Goal: Transaction & Acquisition: Purchase product/service

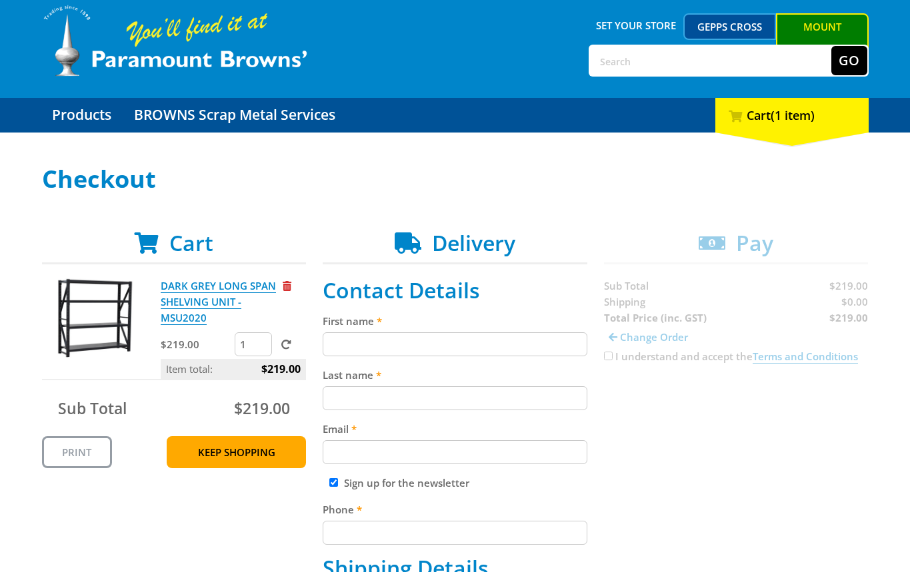
scroll to position [51, 0]
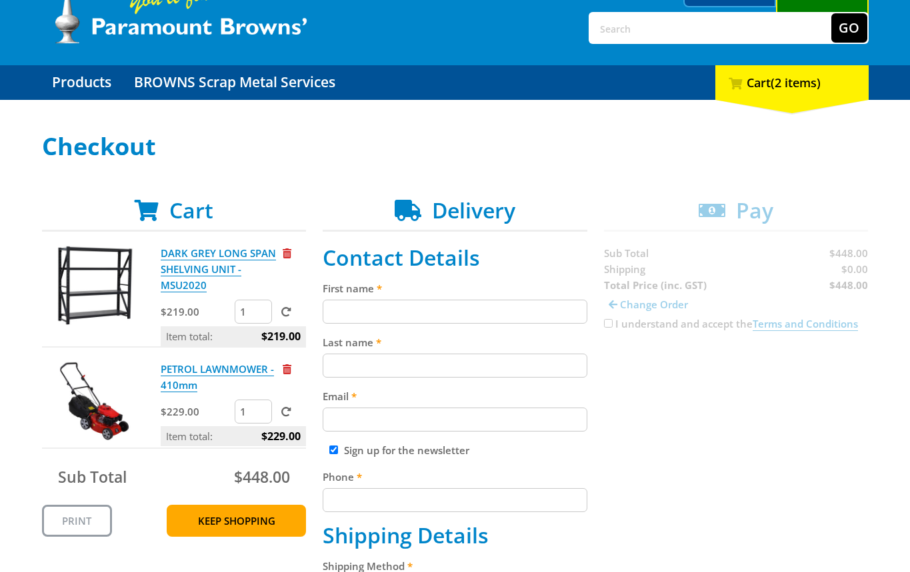
scroll to position [95, 0]
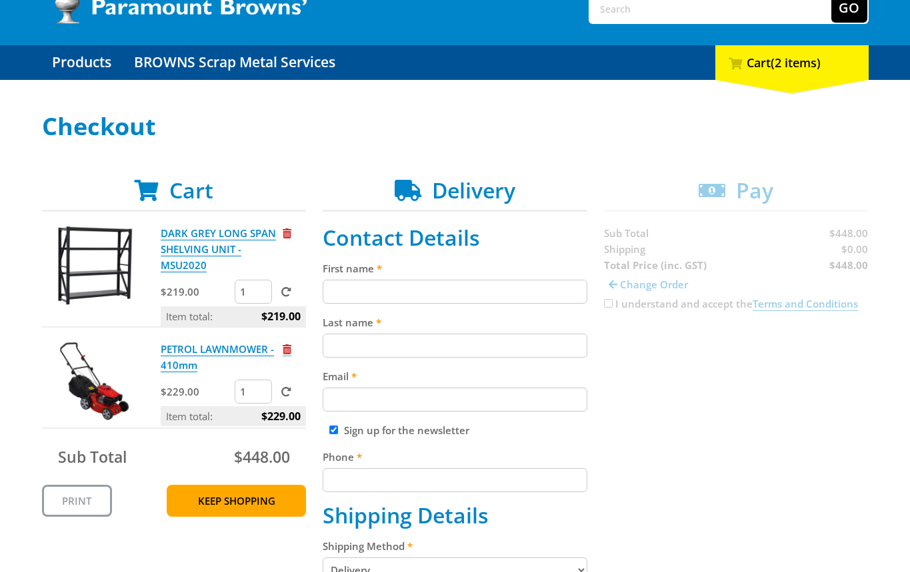
click at [287, 345] on span "Remove from cart" at bounding box center [287, 350] width 9 height 10
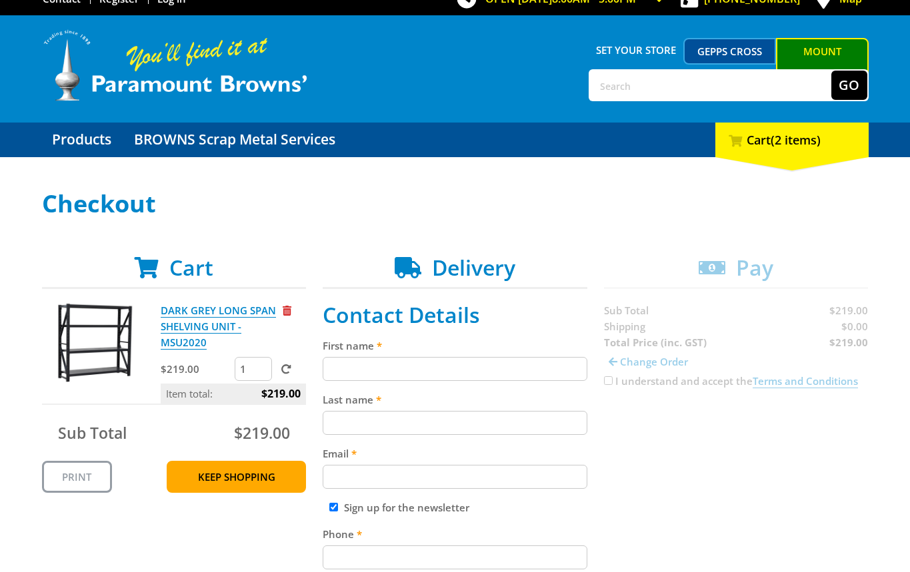
scroll to position [15, 0]
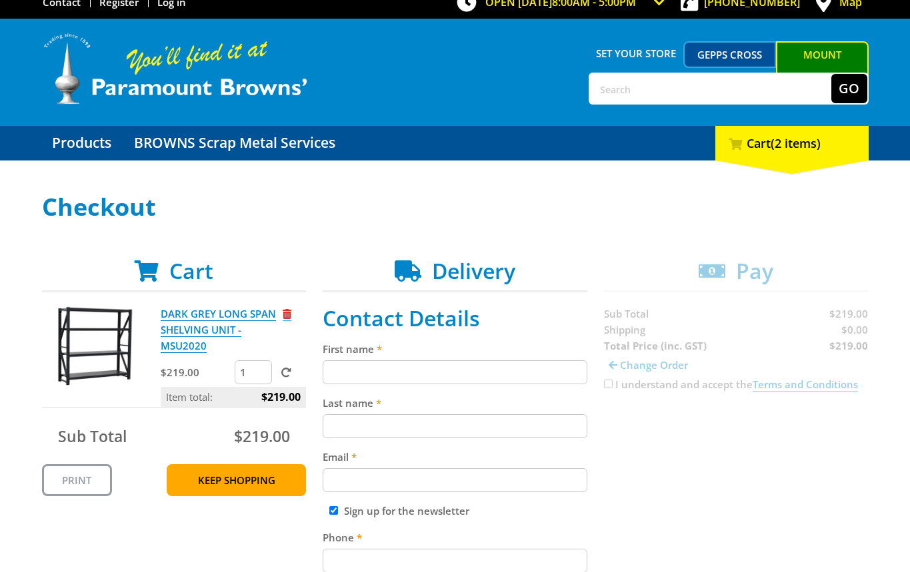
click at [283, 315] on span "Remove from cart" at bounding box center [287, 314] width 9 height 10
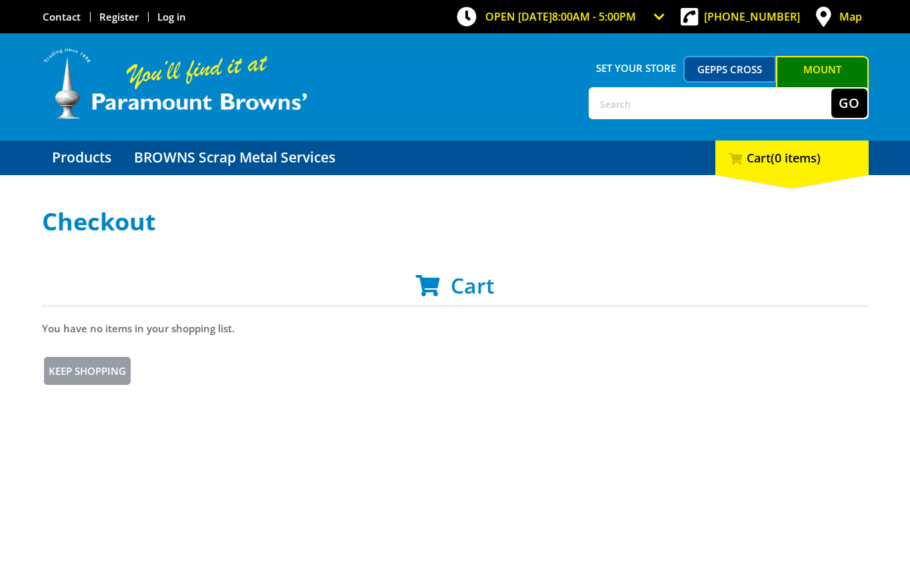
scroll to position [15, 0]
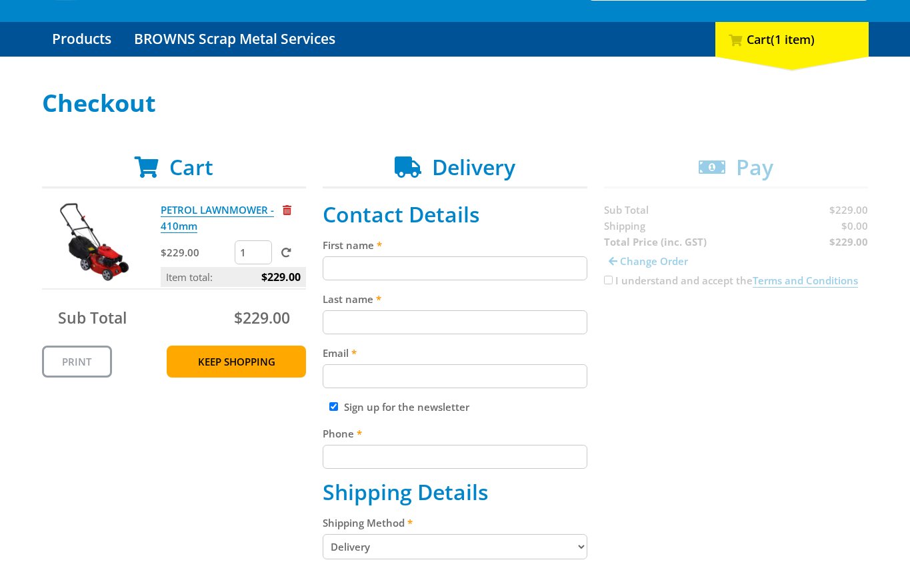
scroll to position [127, 0]
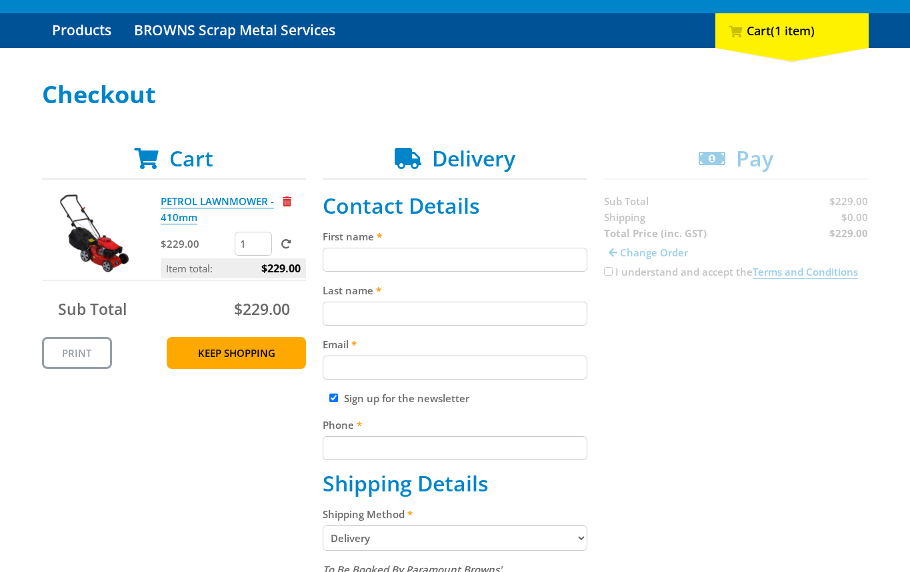
click at [397, 251] on input "First name" at bounding box center [455, 260] width 265 height 24
paste input "[PERSON_NAME]"
type input "[PERSON_NAME] SmithJohn [PERSON_NAME]"
click at [358, 320] on input "Last name" at bounding box center [455, 314] width 265 height 24
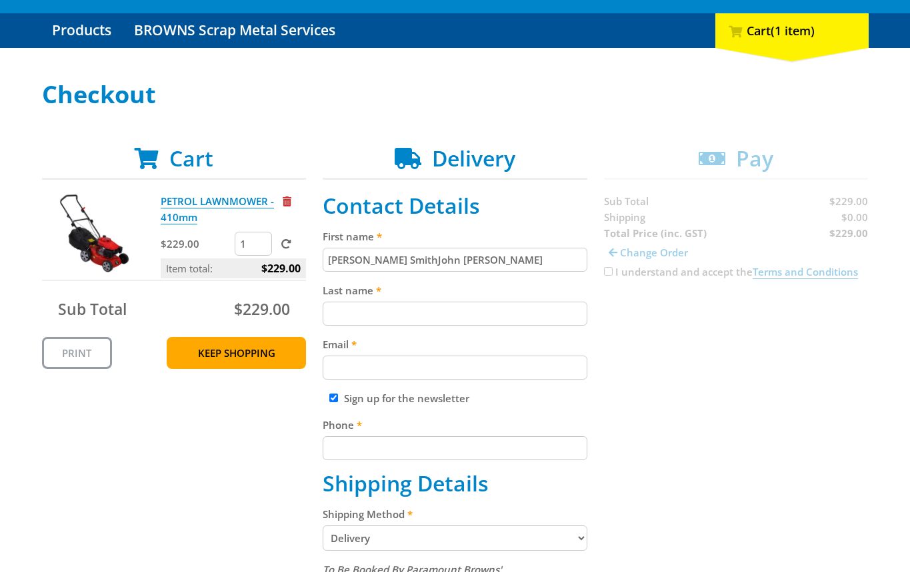
paste input "[PERSON_NAME]"
type input "[PERSON_NAME]"
click at [395, 261] on input "[PERSON_NAME] SmithJohn [PERSON_NAME]" at bounding box center [455, 260] width 265 height 24
click at [395, 262] on input "[PERSON_NAME] SmithJohn [PERSON_NAME]" at bounding box center [455, 260] width 265 height 24
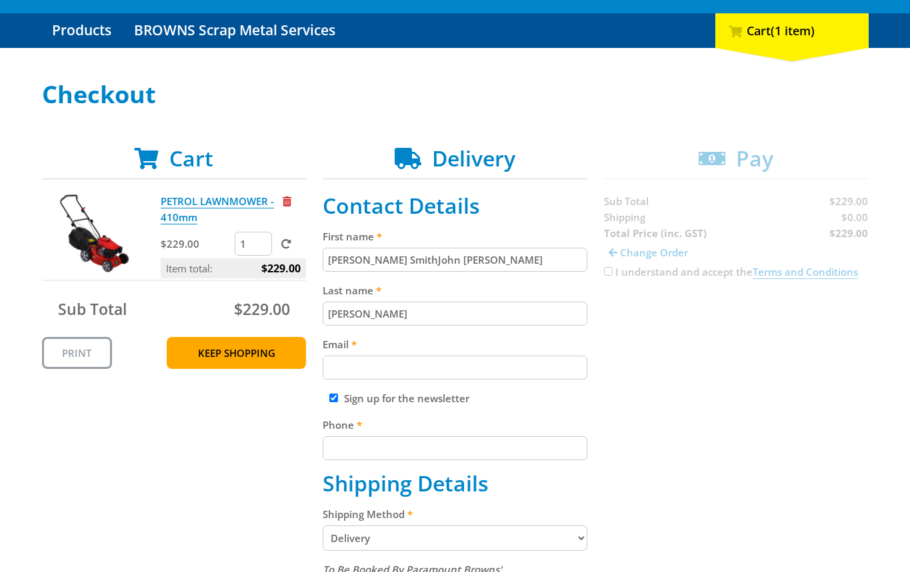
paste input "text"
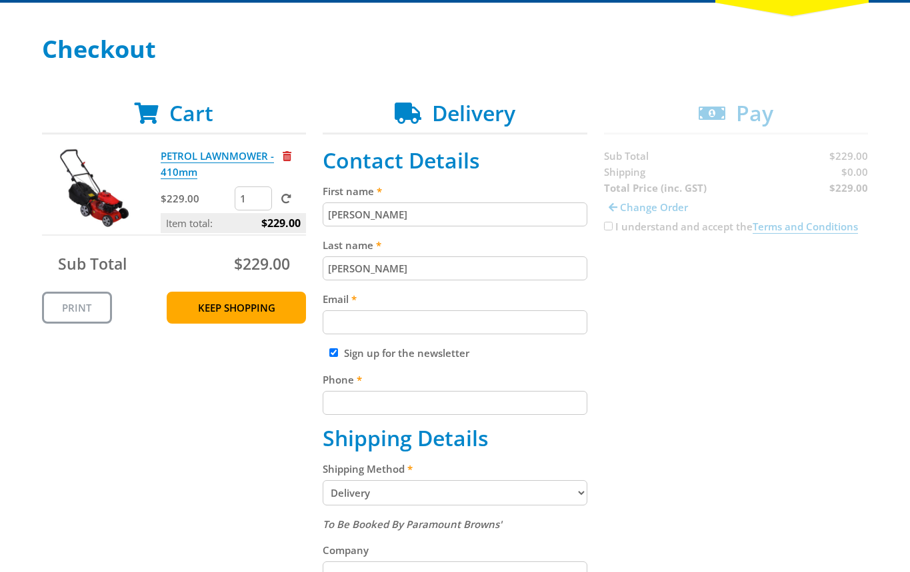
scroll to position [182, 0]
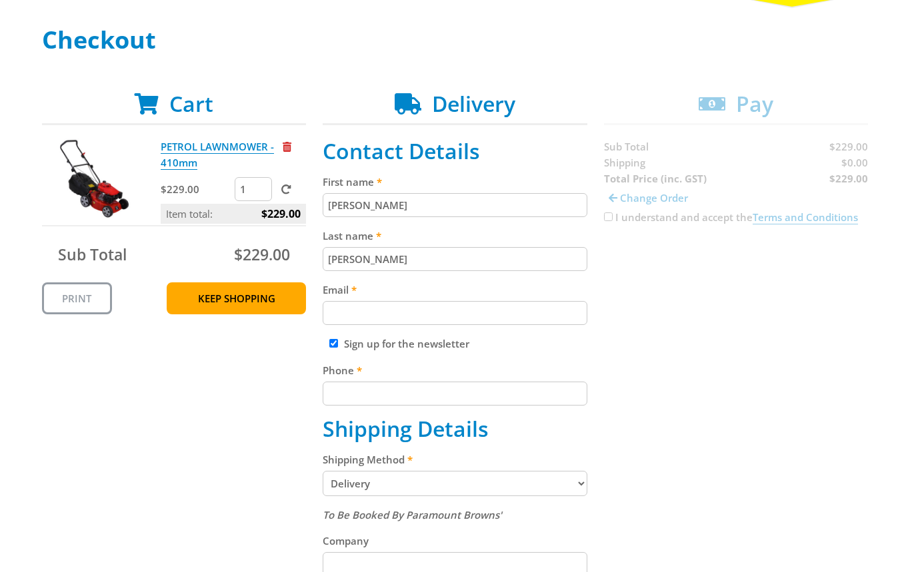
type input "[PERSON_NAME]"
paste input "[EMAIL_ADDRESS][DOMAIN_NAME]"
click at [352, 321] on input "[EMAIL_ADDRESS][DOMAIN_NAME]" at bounding box center [455, 313] width 265 height 24
type input "[EMAIL_ADDRESS][DOMAIN_NAME]"
click at [433, 401] on input "Phone" at bounding box center [455, 394] width 265 height 24
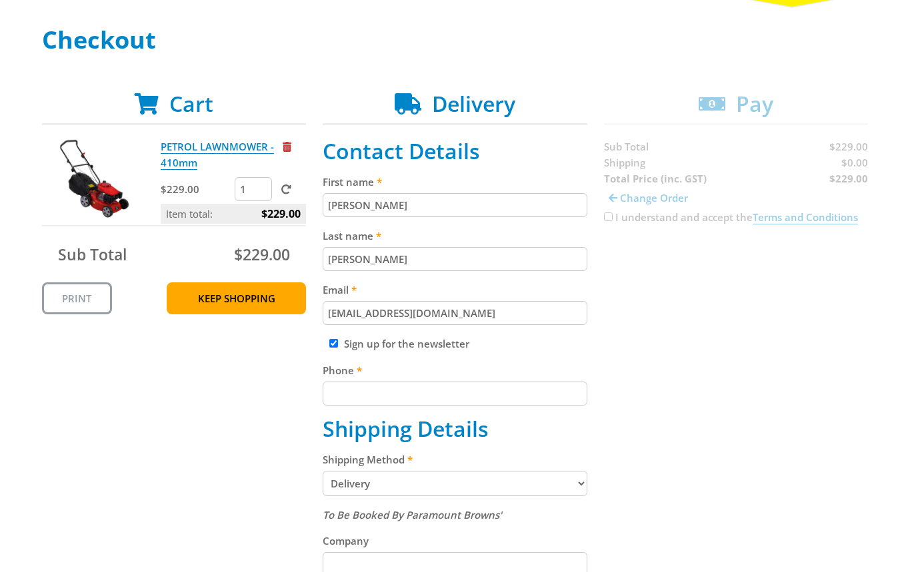
paste input "[PHONE_NUMBER]"
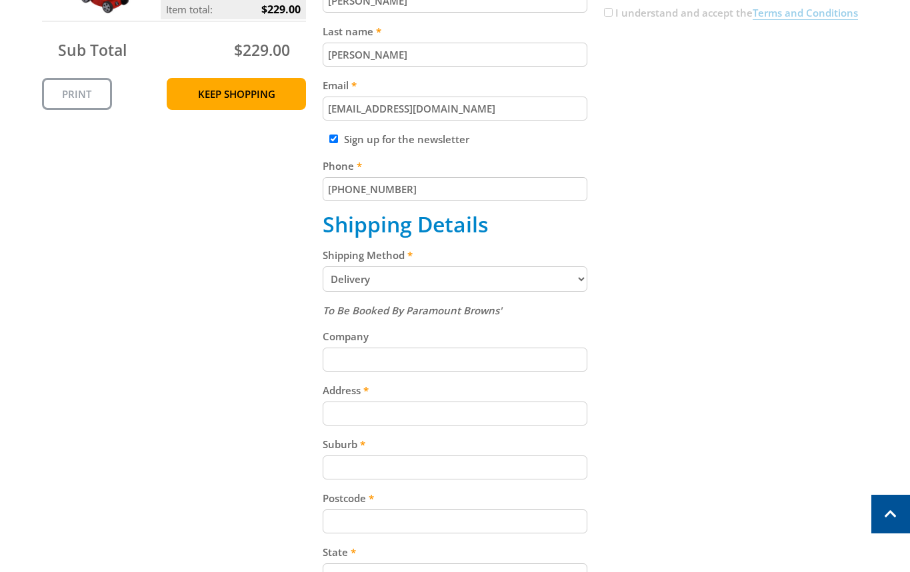
scroll to position [389, 0]
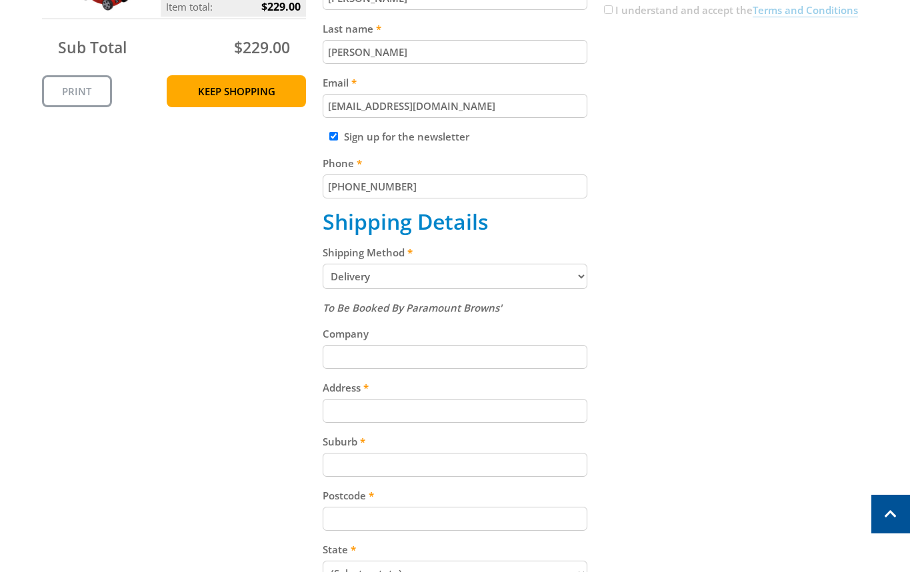
type input "[PHONE_NUMBER]"
click at [419, 283] on select "Pickup from [GEOGRAPHIC_DATA][PERSON_NAME] Delivery" at bounding box center [455, 276] width 265 height 25
select select "Pickup"
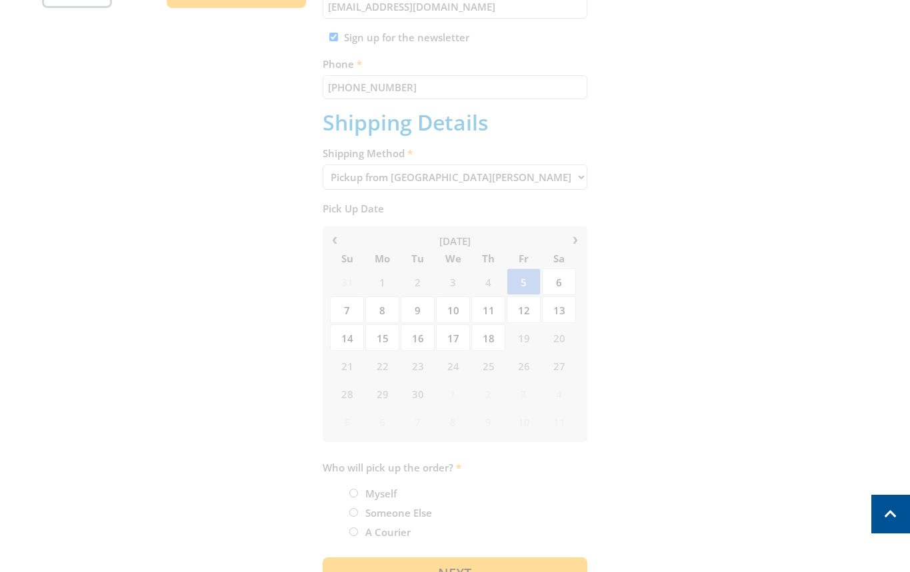
scroll to position [500, 0]
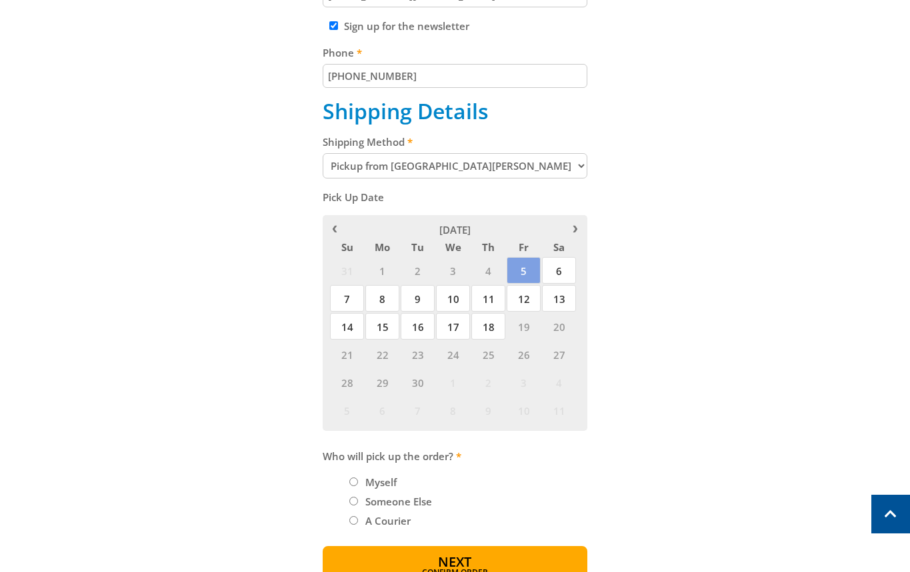
click at [760, 192] on div "Cart PETROL LAWNMOWER - 410mm $229.00 1 Item total: $229.00 Sub Total $229.00 P…" at bounding box center [455, 179] width 826 height 813
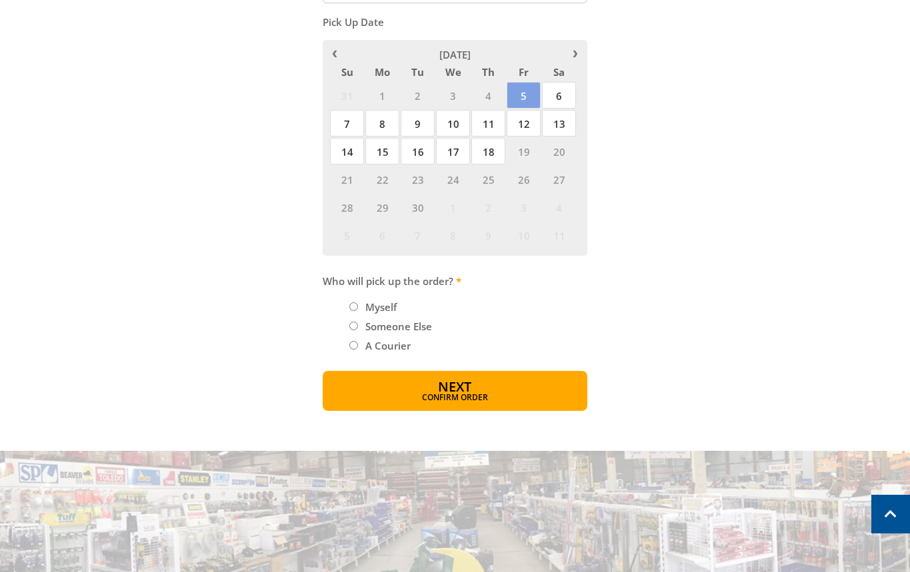
scroll to position [685, 0]
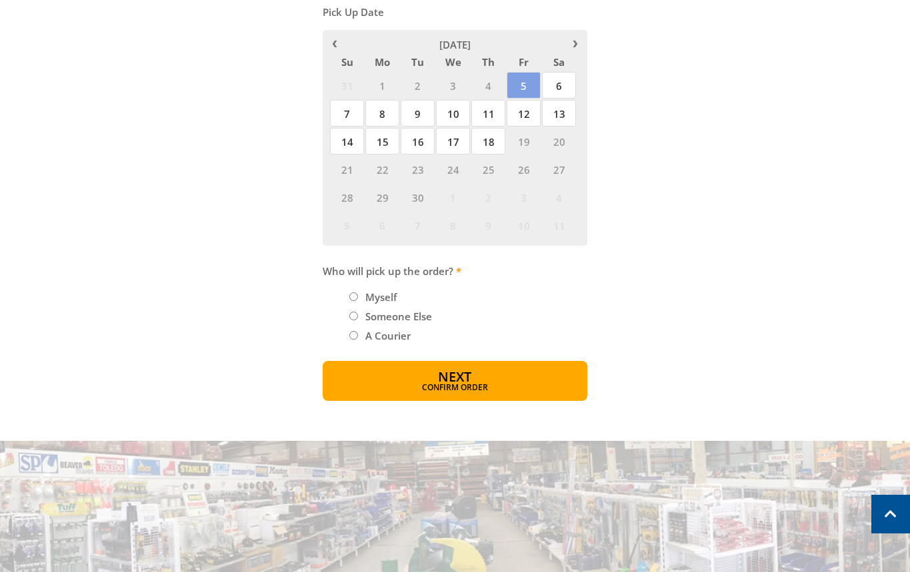
click at [378, 299] on label "Myself" at bounding box center [381, 297] width 41 height 23
click at [358, 299] on input "Myself" at bounding box center [353, 297] width 9 height 9
radio input "true"
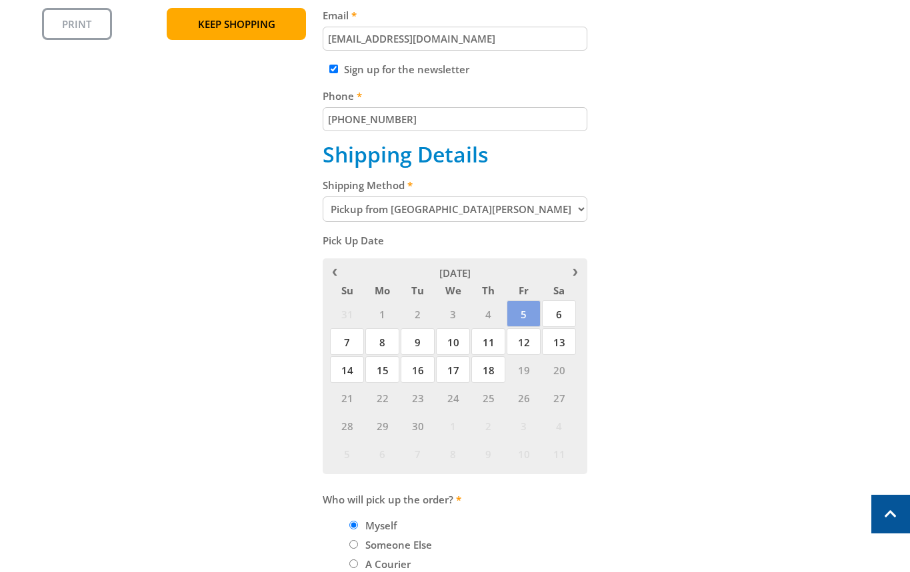
scroll to position [463, 0]
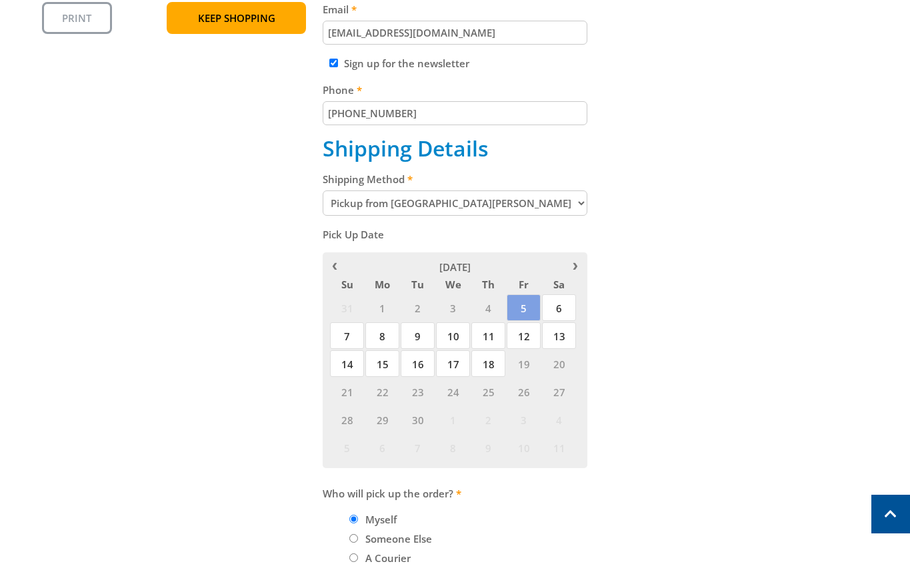
click at [417, 205] on select "Pickup from [GEOGRAPHIC_DATA][PERSON_NAME] Delivery" at bounding box center [455, 203] width 265 height 25
select select "Delivery"
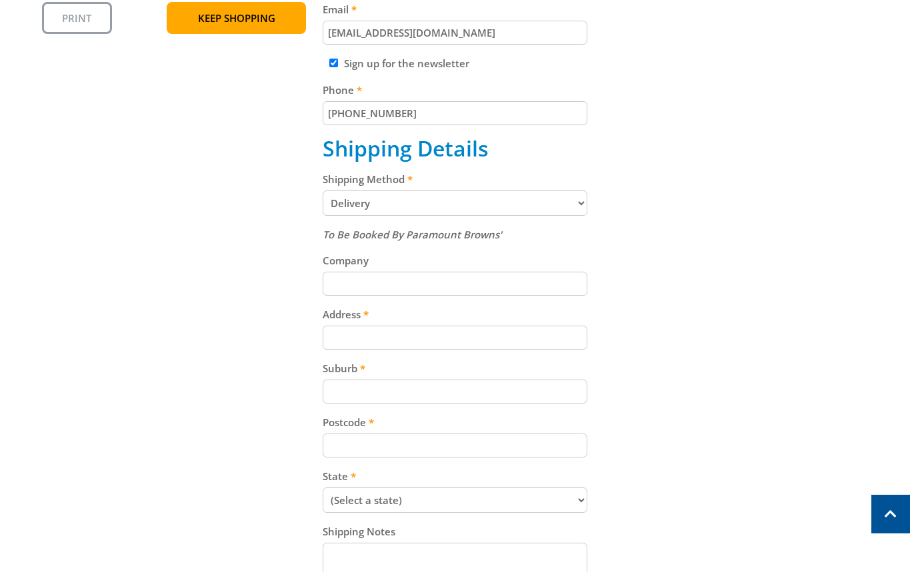
click at [747, 237] on div "Cart PETROL LAWNMOWER - 410mm $229.00 1 Item total: $229.00 Sub Total $229.00 P…" at bounding box center [455, 237] width 826 height 852
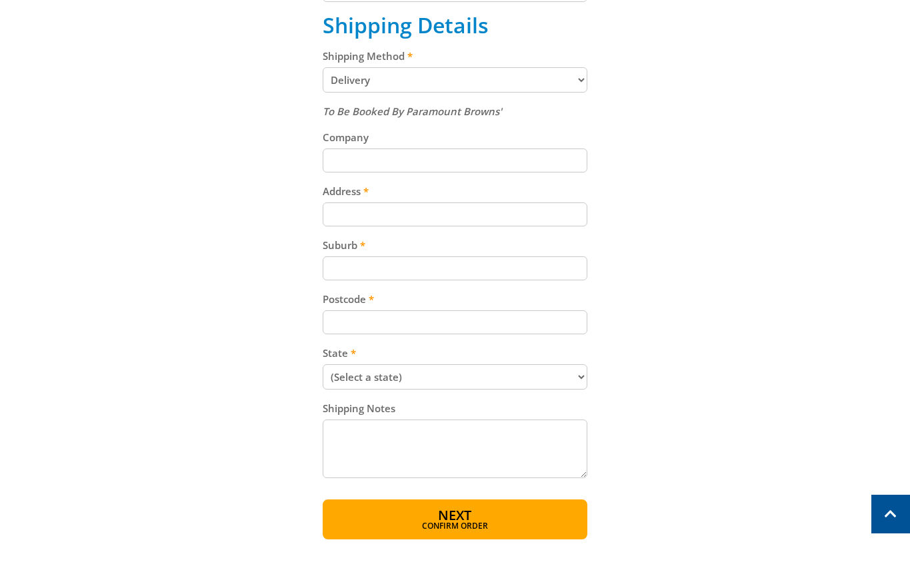
scroll to position [594, 0]
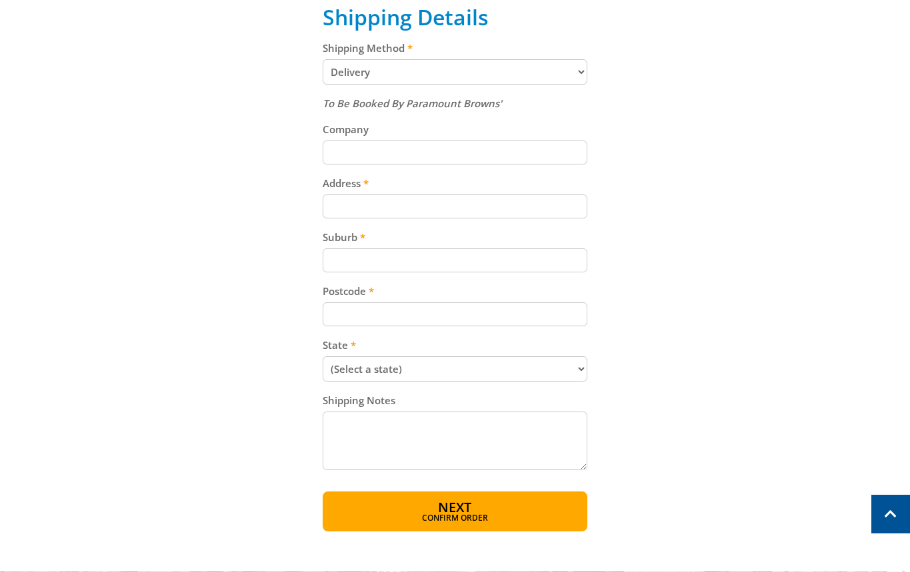
paste input "[STREET_ADDRESS][PERSON_NAME]"
click at [375, 214] on input "Address" at bounding box center [455, 207] width 265 height 24
type input "[STREET_ADDRESS][PERSON_NAME]"
click at [367, 241] on label "Suburb" at bounding box center [455, 237] width 265 height 16
click at [367, 249] on input "Suburb" at bounding box center [455, 261] width 265 height 24
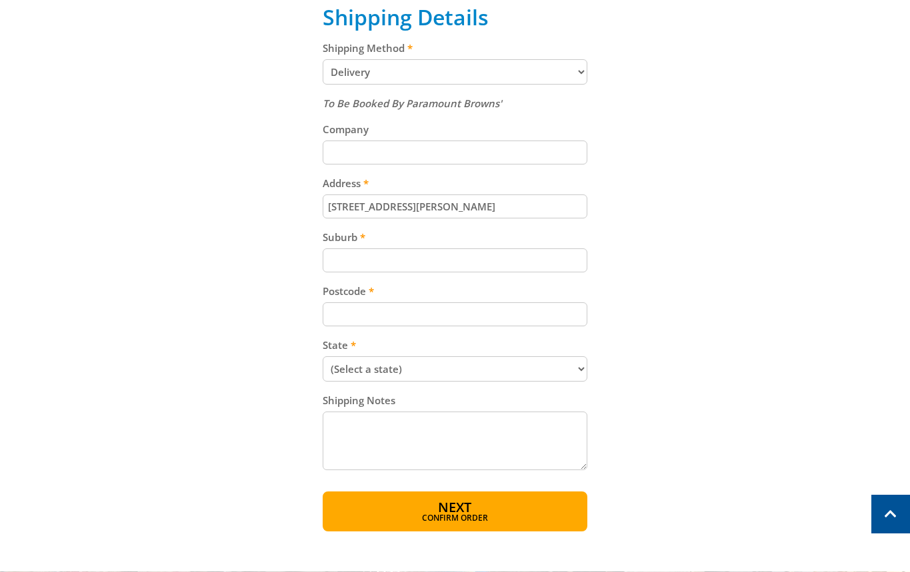
paste input "[STREET_ADDRESS][PERSON_NAME]"
click at [409, 266] on input "Suburb" at bounding box center [455, 261] width 265 height 24
type input "[STREET_ADDRESS][PERSON_NAME]"
click at [489, 322] on input "Postcode" at bounding box center [455, 315] width 265 height 24
paste input "5250"
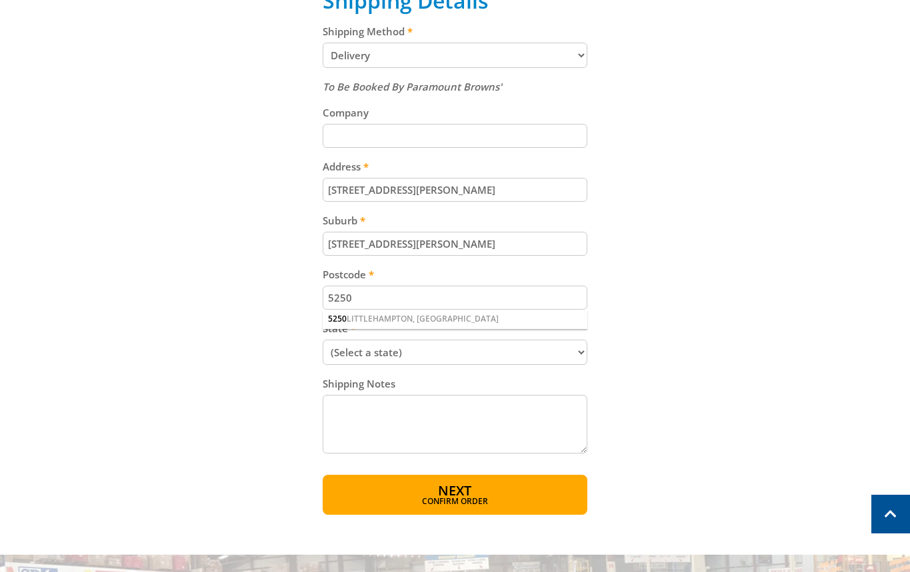
scroll to position [615, 0]
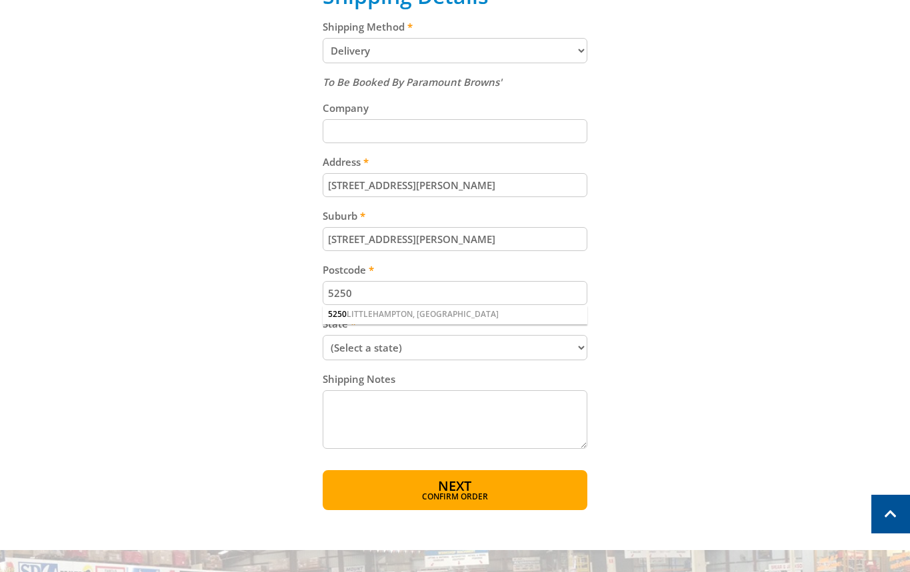
type input "5250"
click at [409, 343] on select "(Select a state) [GEOGRAPHIC_DATA] [GEOGRAPHIC_DATA] [GEOGRAPHIC_DATA] [GEOGRAP…" at bounding box center [455, 347] width 265 height 25
select select "SA"
click at [323, 335] on select "(Select a state) [GEOGRAPHIC_DATA] [GEOGRAPHIC_DATA] [GEOGRAPHIC_DATA] [GEOGRAP…" at bounding box center [455, 347] width 265 height 25
click at [449, 243] on input "[STREET_ADDRESS][PERSON_NAME]" at bounding box center [455, 239] width 265 height 24
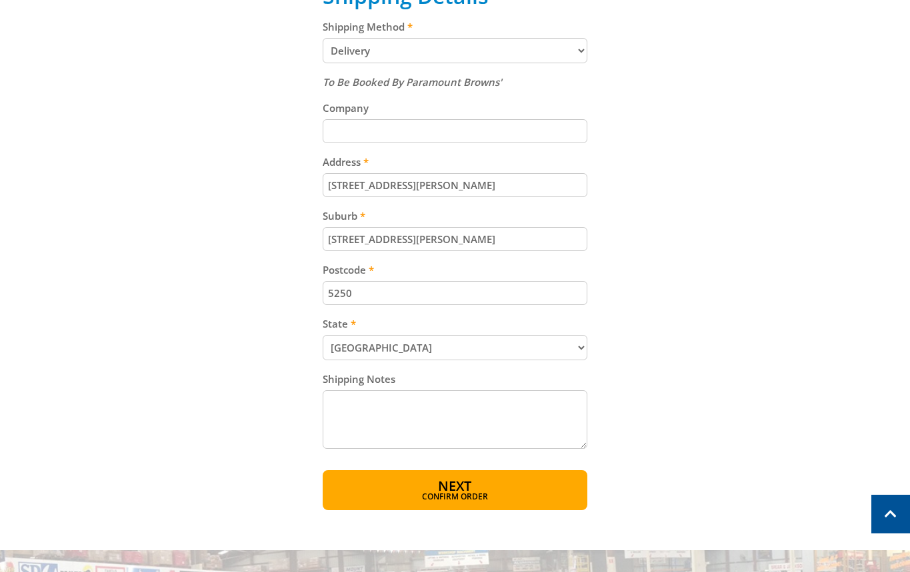
click at [449, 243] on input "[STREET_ADDRESS][PERSON_NAME]" at bounding box center [455, 239] width 265 height 24
paste input "Totness"
click at [516, 247] on input "Suburb" at bounding box center [455, 239] width 265 height 24
type input "Totness"
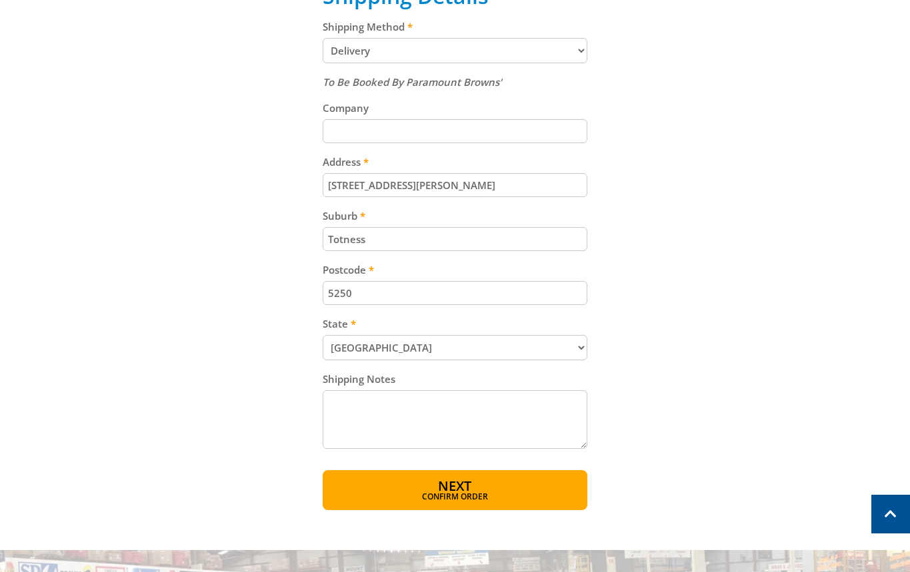
click at [742, 211] on div "Cart PETROL LAWNMOWER - 410mm $229.00 1 Item total: $229.00 Sub Total $229.00 P…" at bounding box center [455, 84] width 826 height 852
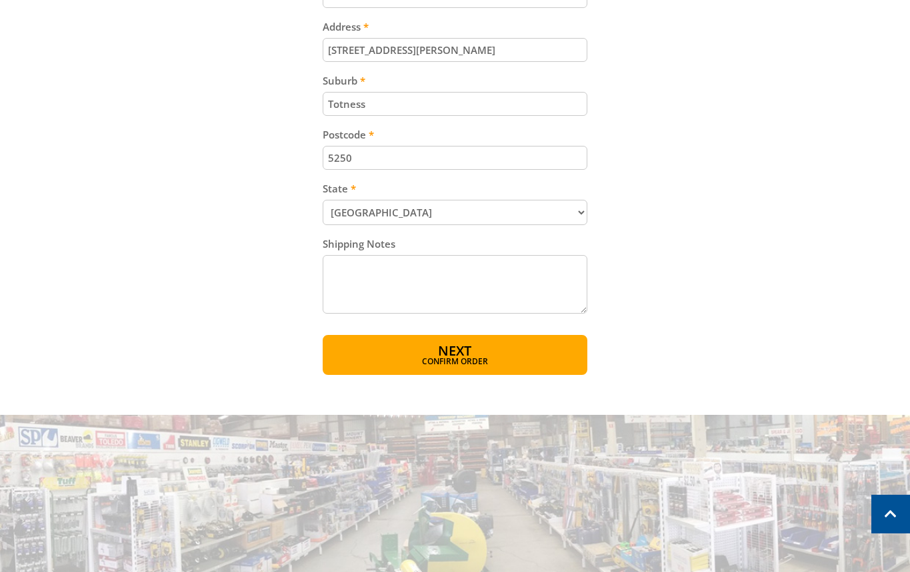
scroll to position [880, 0]
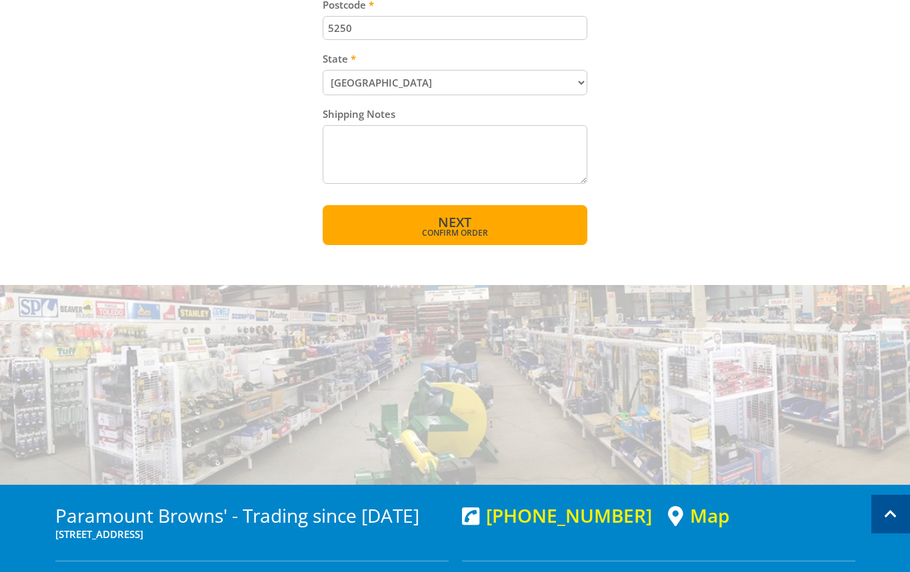
click at [494, 226] on button "Next Confirm order" at bounding box center [455, 225] width 265 height 40
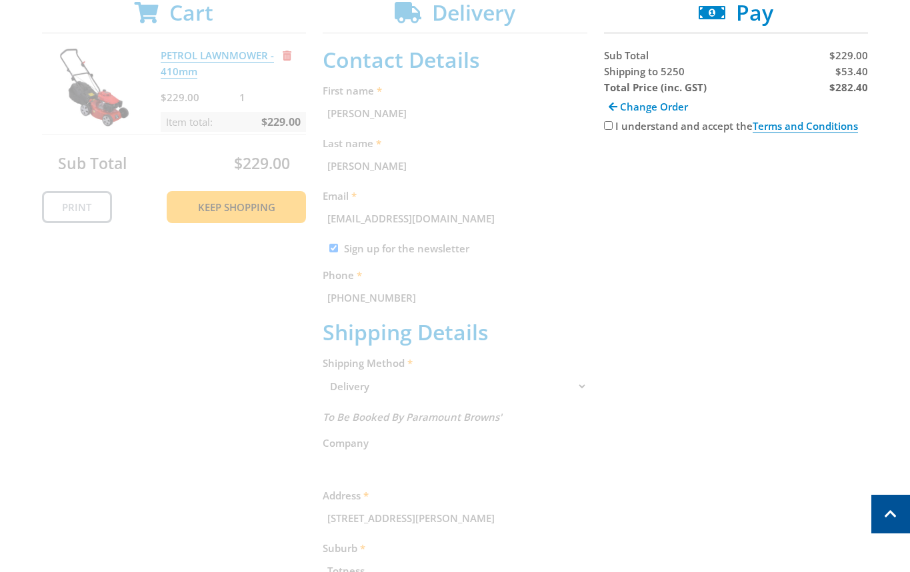
scroll to position [259, 0]
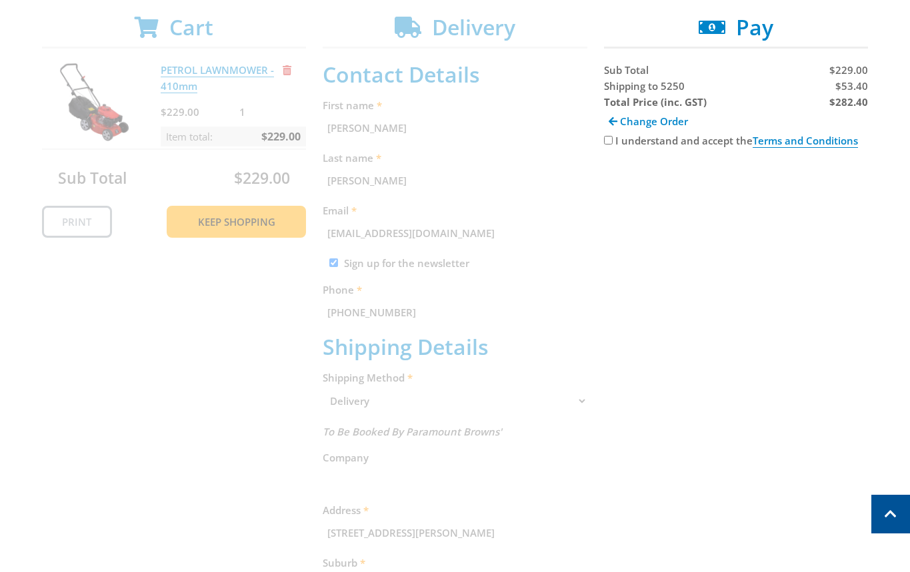
click at [863, 85] on span "$53.40" at bounding box center [851, 85] width 33 height 13
copy span "53.40"
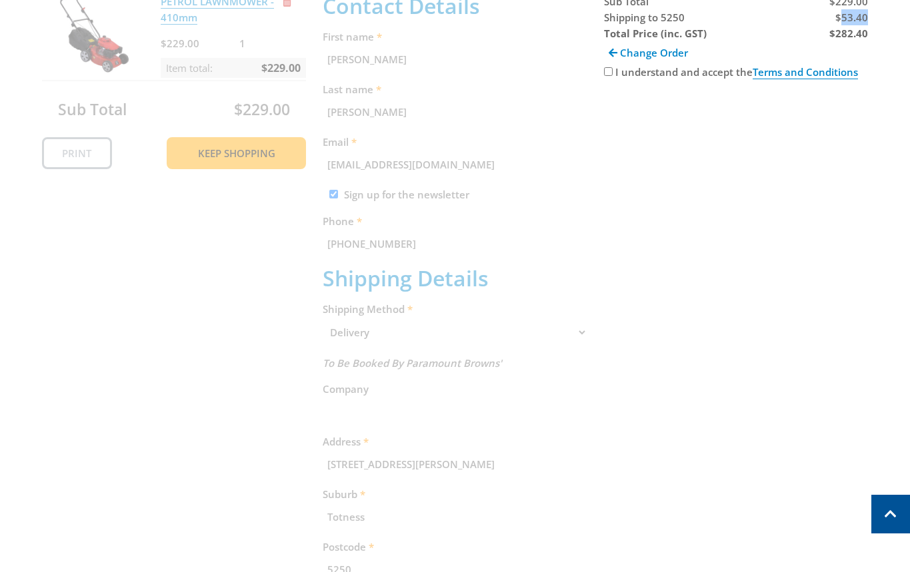
scroll to position [261, 0]
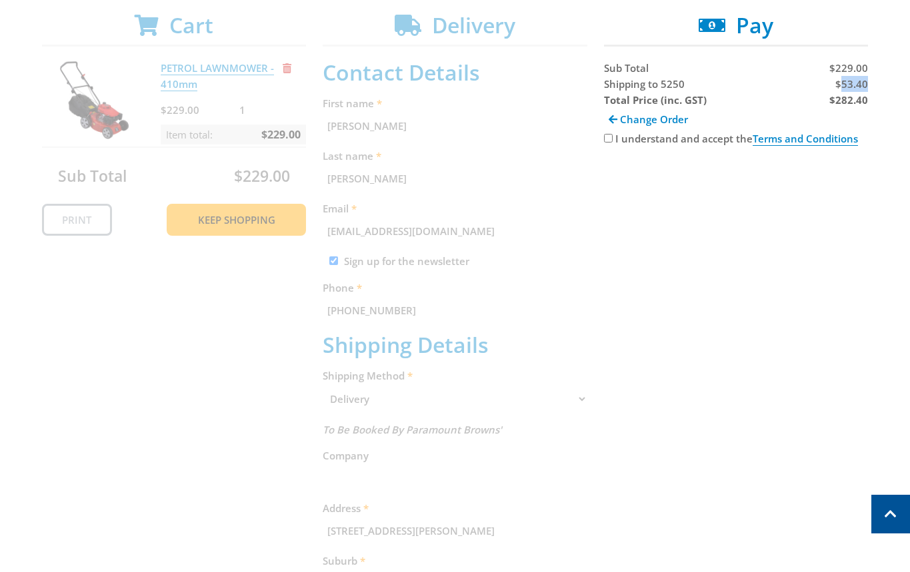
click at [606, 136] on input "I understand and accept the Terms and Conditions" at bounding box center [608, 138] width 9 height 9
checkbox input "true"
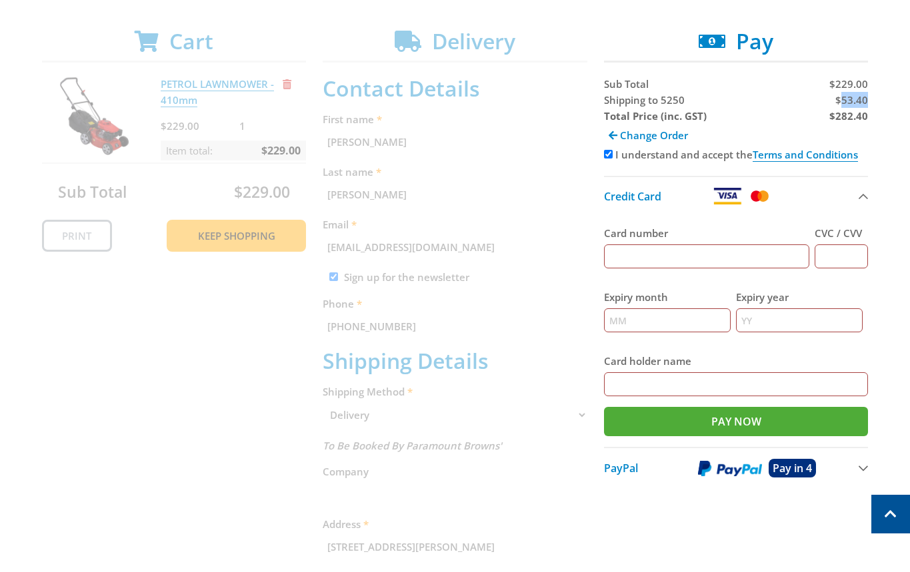
scroll to position [129, 0]
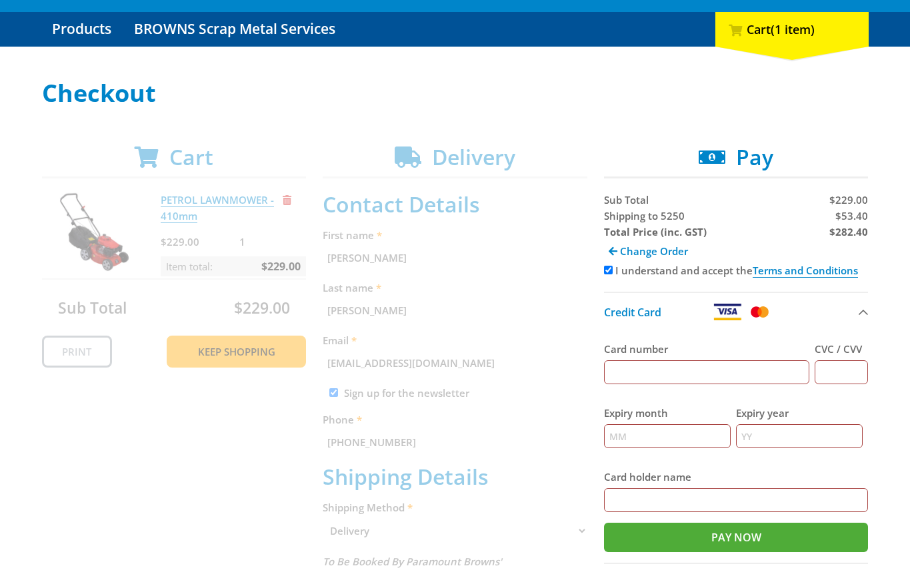
click at [842, 235] on strong "$282.40" at bounding box center [848, 231] width 39 height 13
copy strong "282.40"
click at [863, 215] on span "$53.40" at bounding box center [851, 215] width 33 height 13
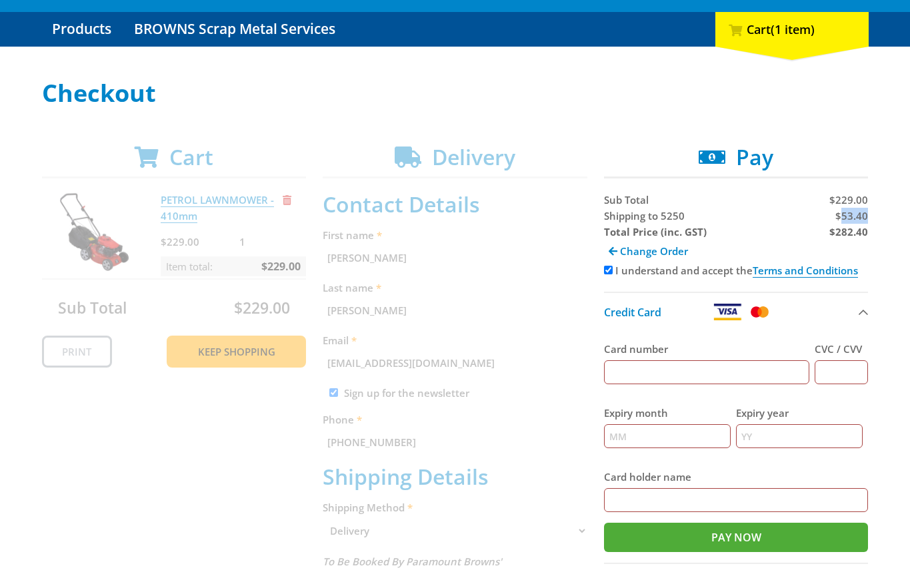
copy span "53.40"
drag, startPoint x: 785, startPoint y: 227, endPoint x: 779, endPoint y: 199, distance: 29.3
click at [786, 226] on div "$282.40" at bounding box center [802, 232] width 129 height 16
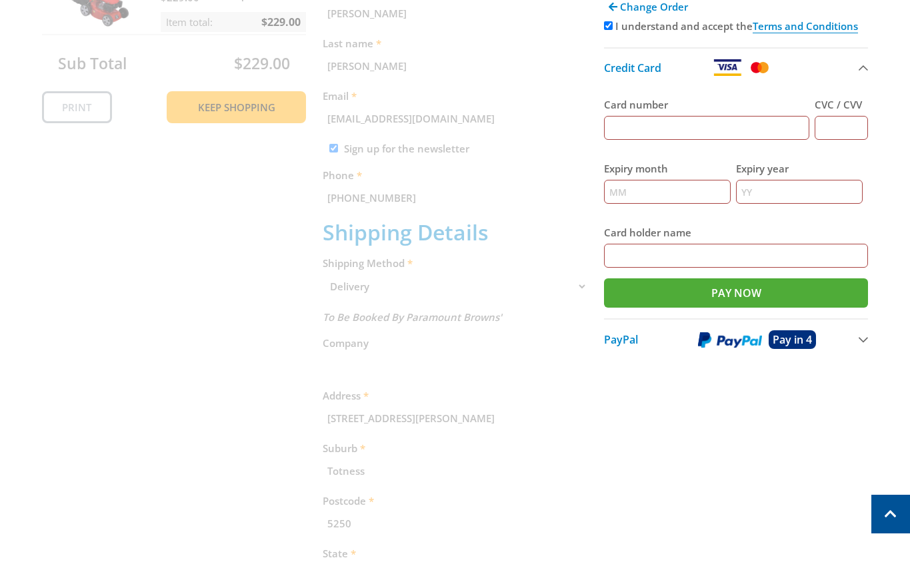
scroll to position [394, 0]
